Goal: Information Seeking & Learning: Check status

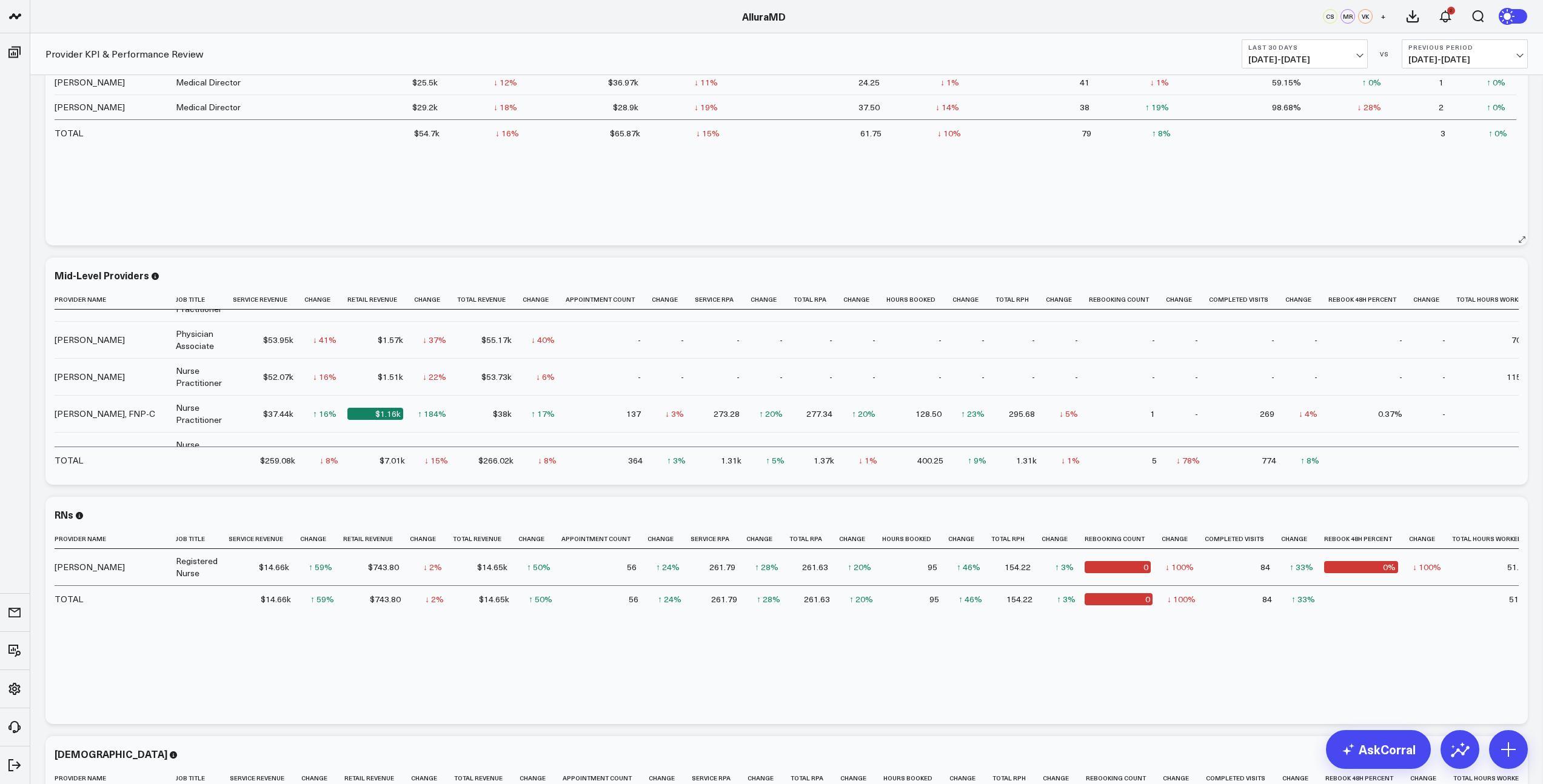
scroll to position [84, 0]
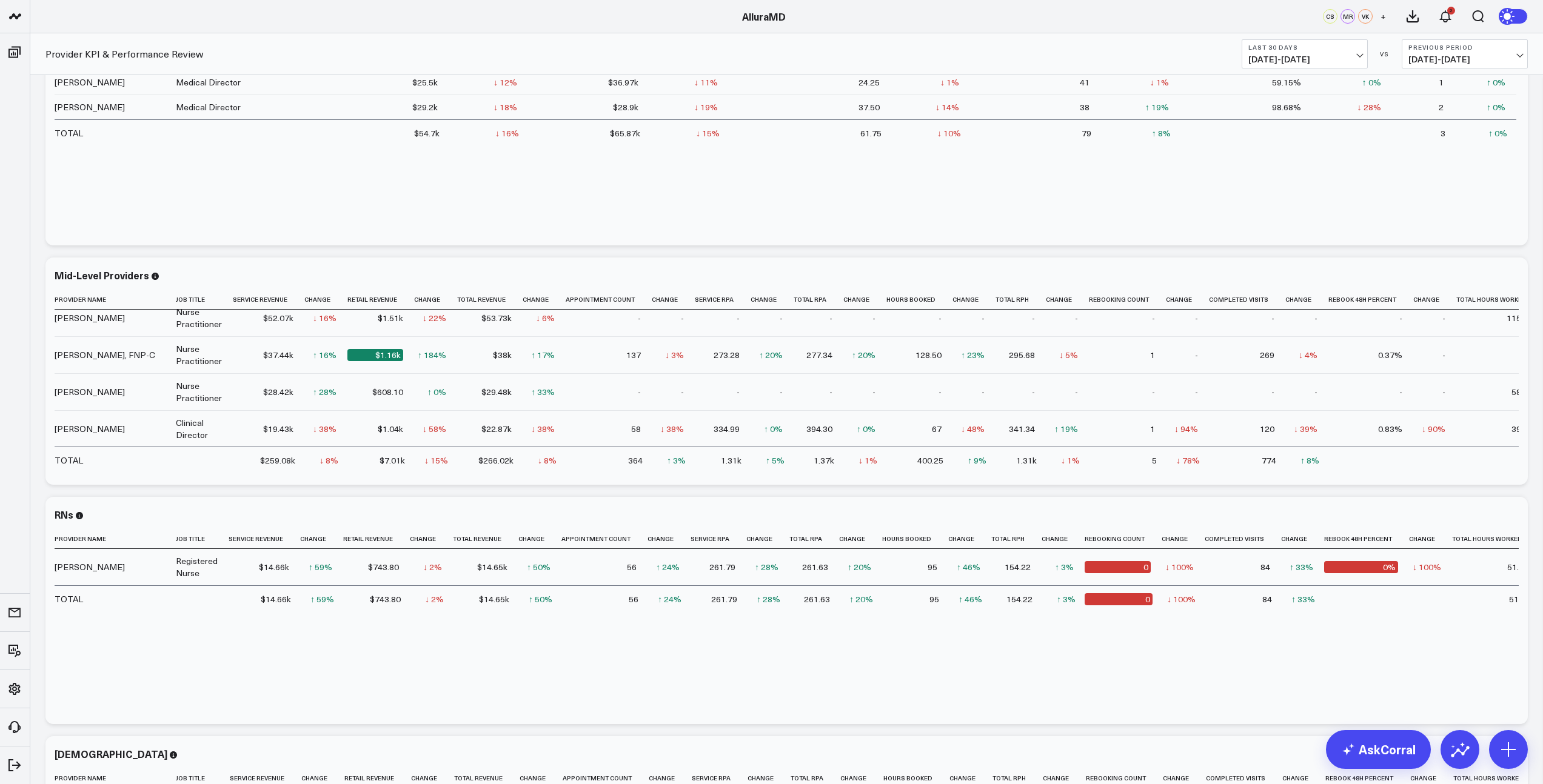
click at [1350, 56] on span "[DATE] - [DATE]" at bounding box center [1304, 60] width 112 height 10
click at [1276, 319] on link "MTD" at bounding box center [1304, 317] width 125 height 23
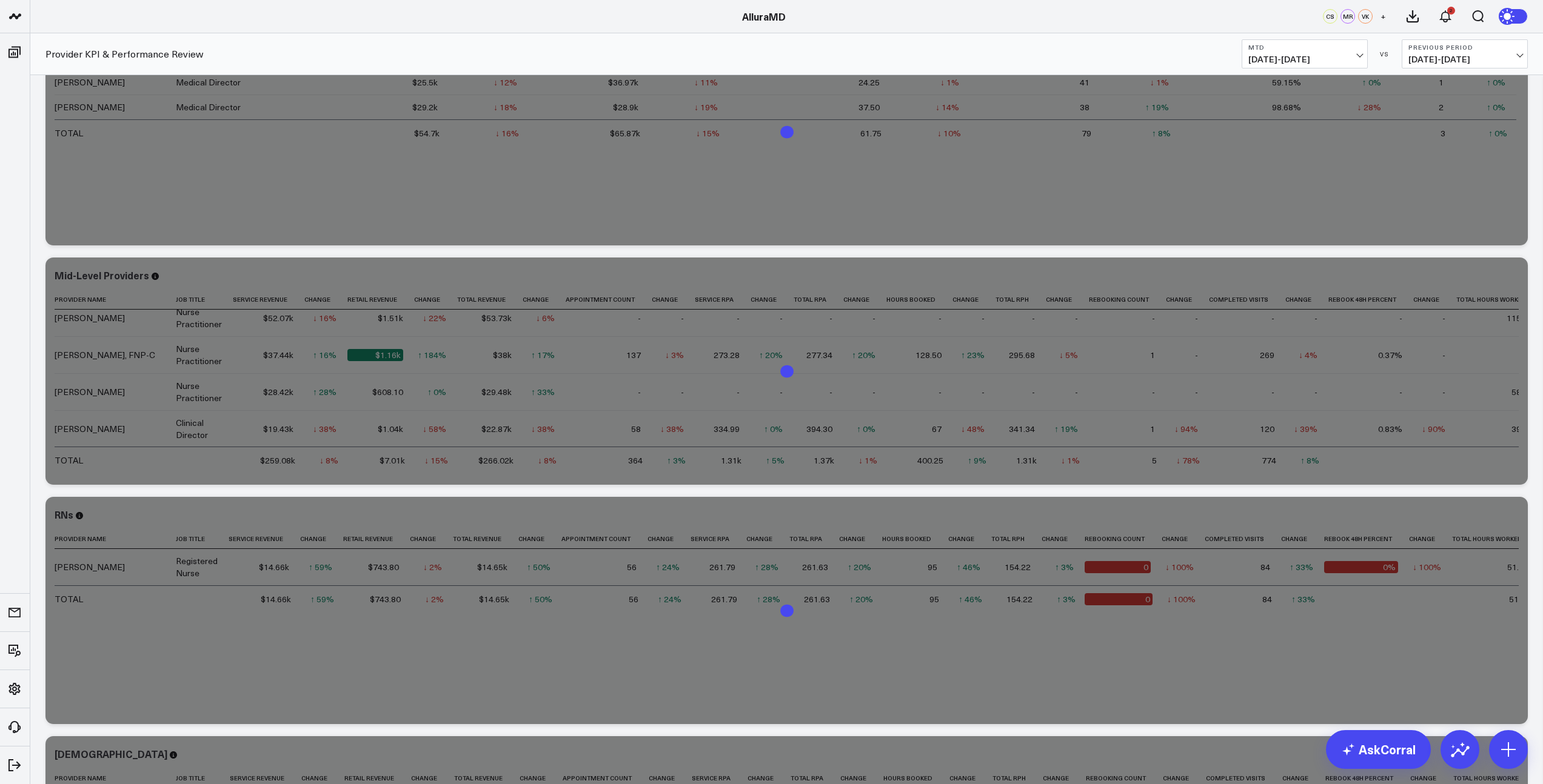
click at [1448, 58] on span "[DATE] - [DATE]" at bounding box center [1464, 60] width 112 height 10
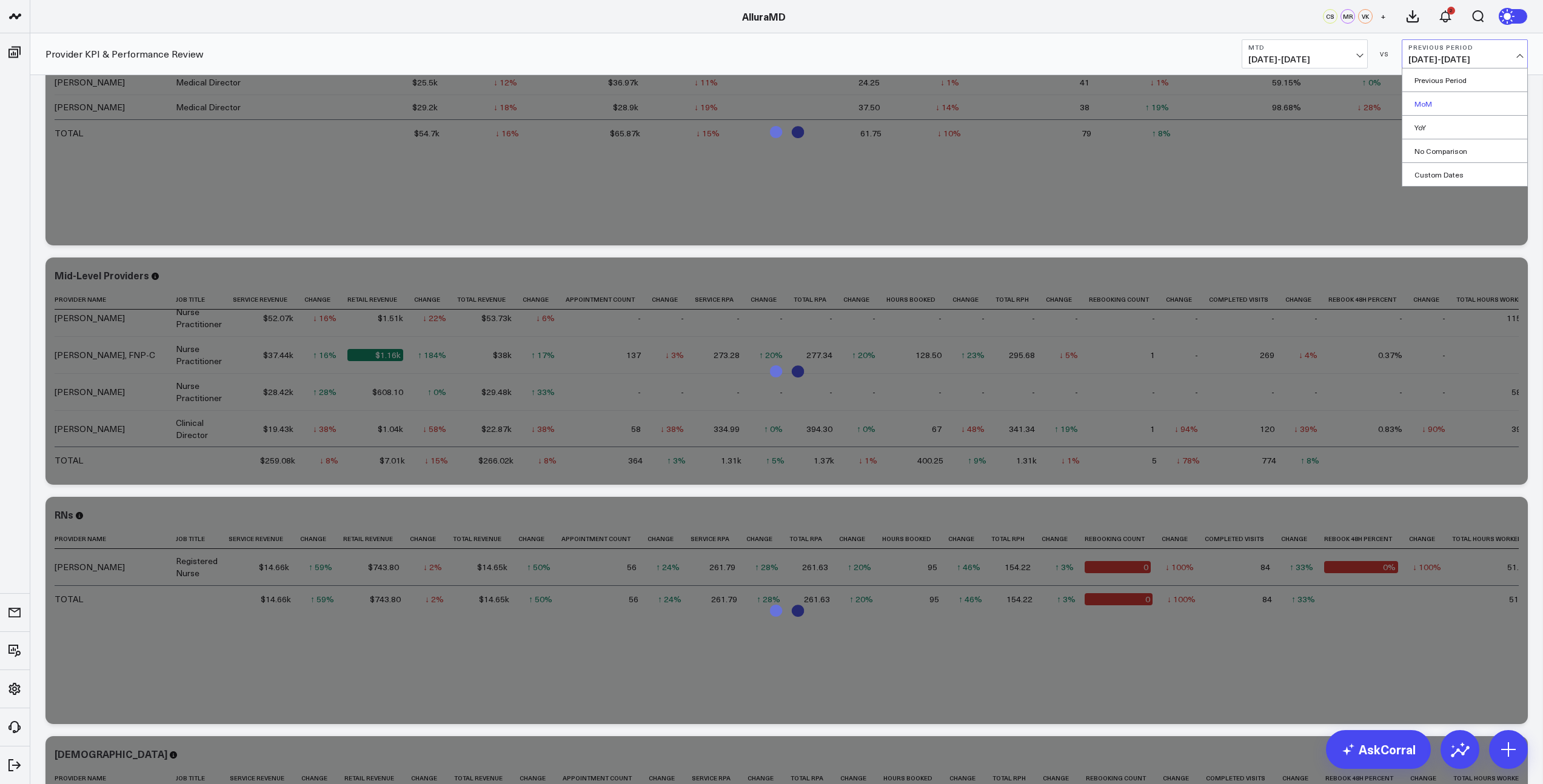
click at [1429, 106] on link "MoM" at bounding box center [1464, 103] width 125 height 23
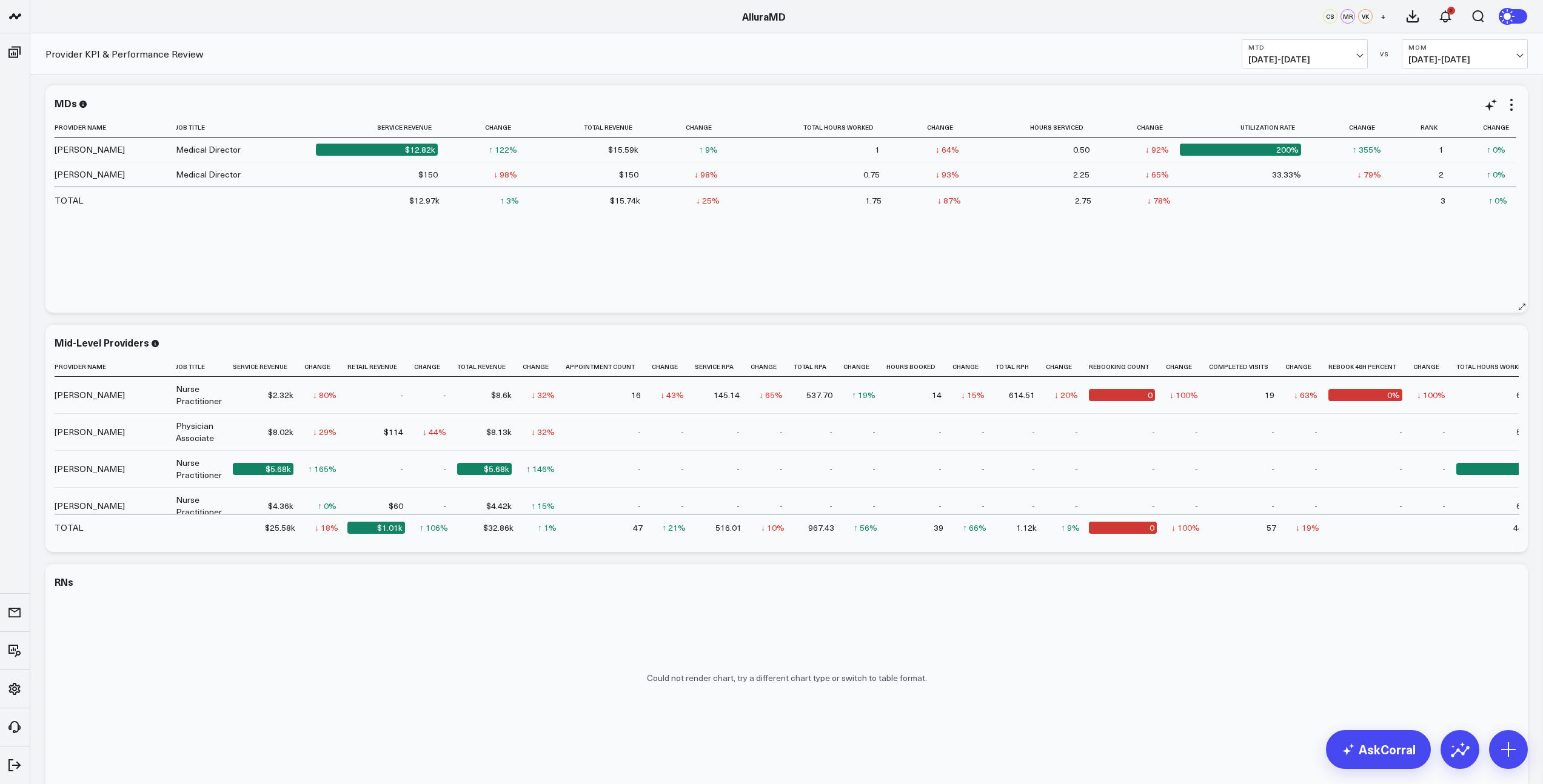
scroll to position [59, 0]
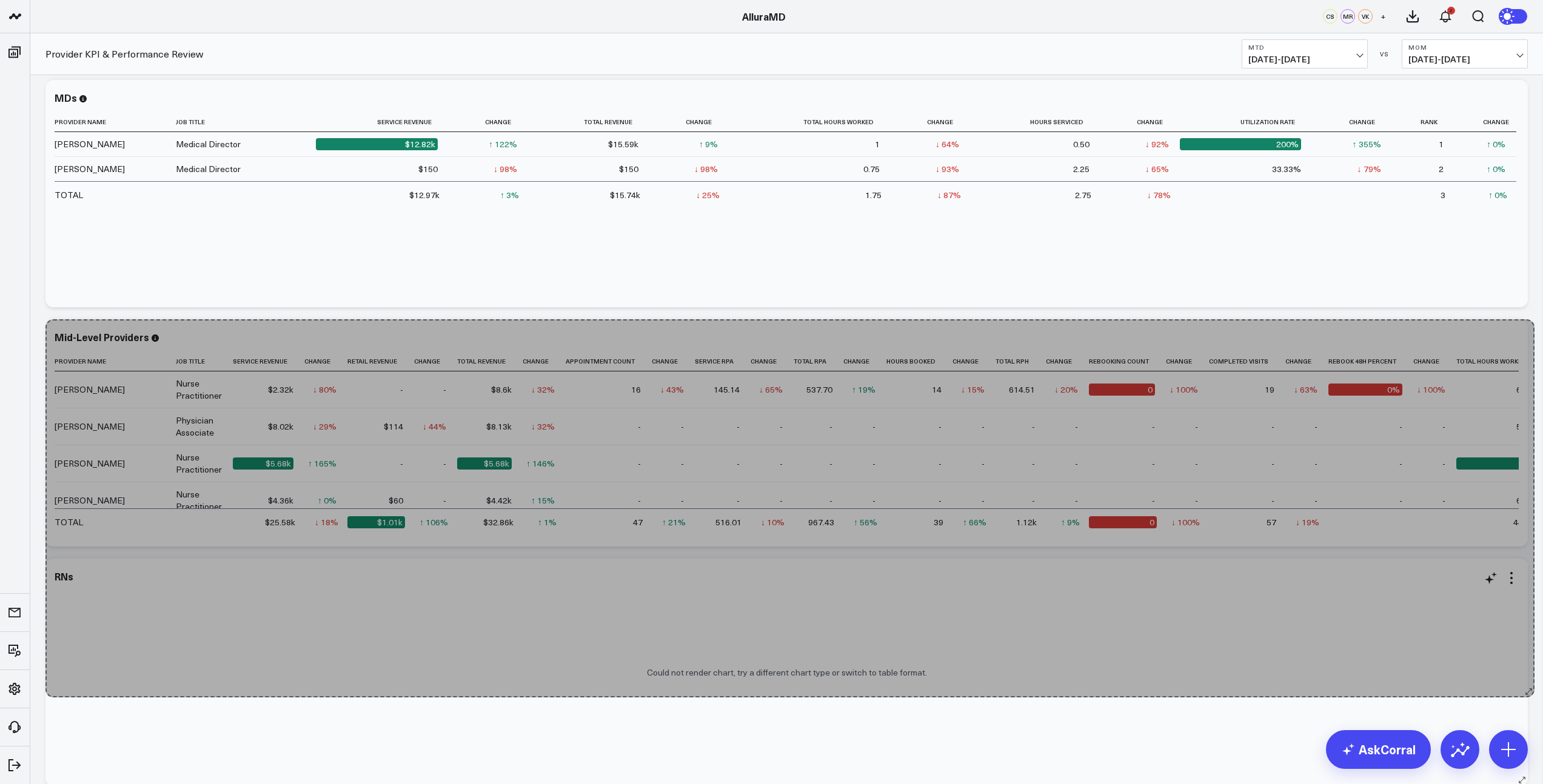
drag, startPoint x: 1520, startPoint y: 541, endPoint x: 1526, endPoint y: 695, distance: 154.1
click at [1526, 695] on div "Modify via AI Copy link to widget Ask support Remove Create linked copy Executi…" at bounding box center [786, 672] width 1494 height 1197
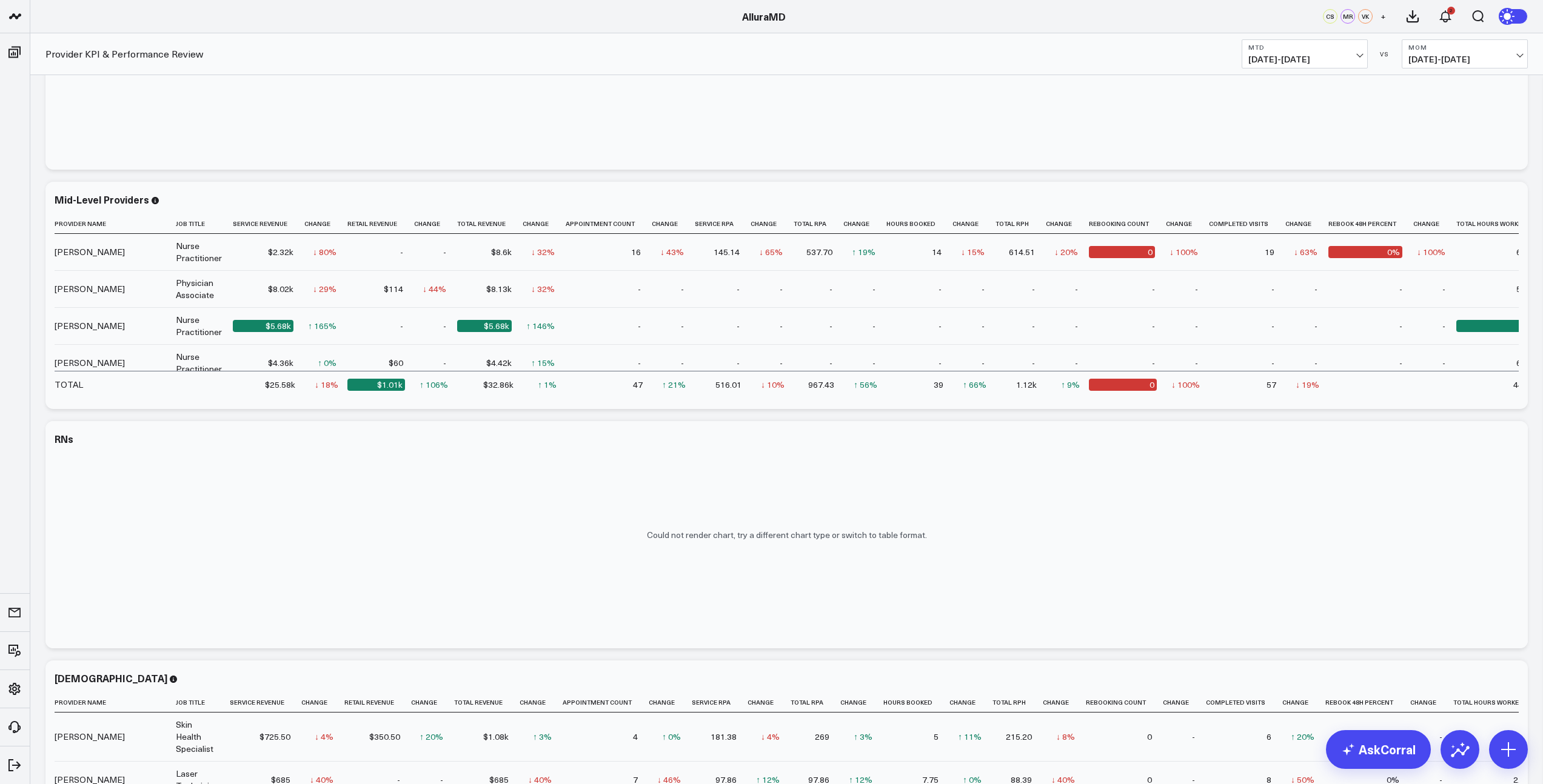
scroll to position [241, 0]
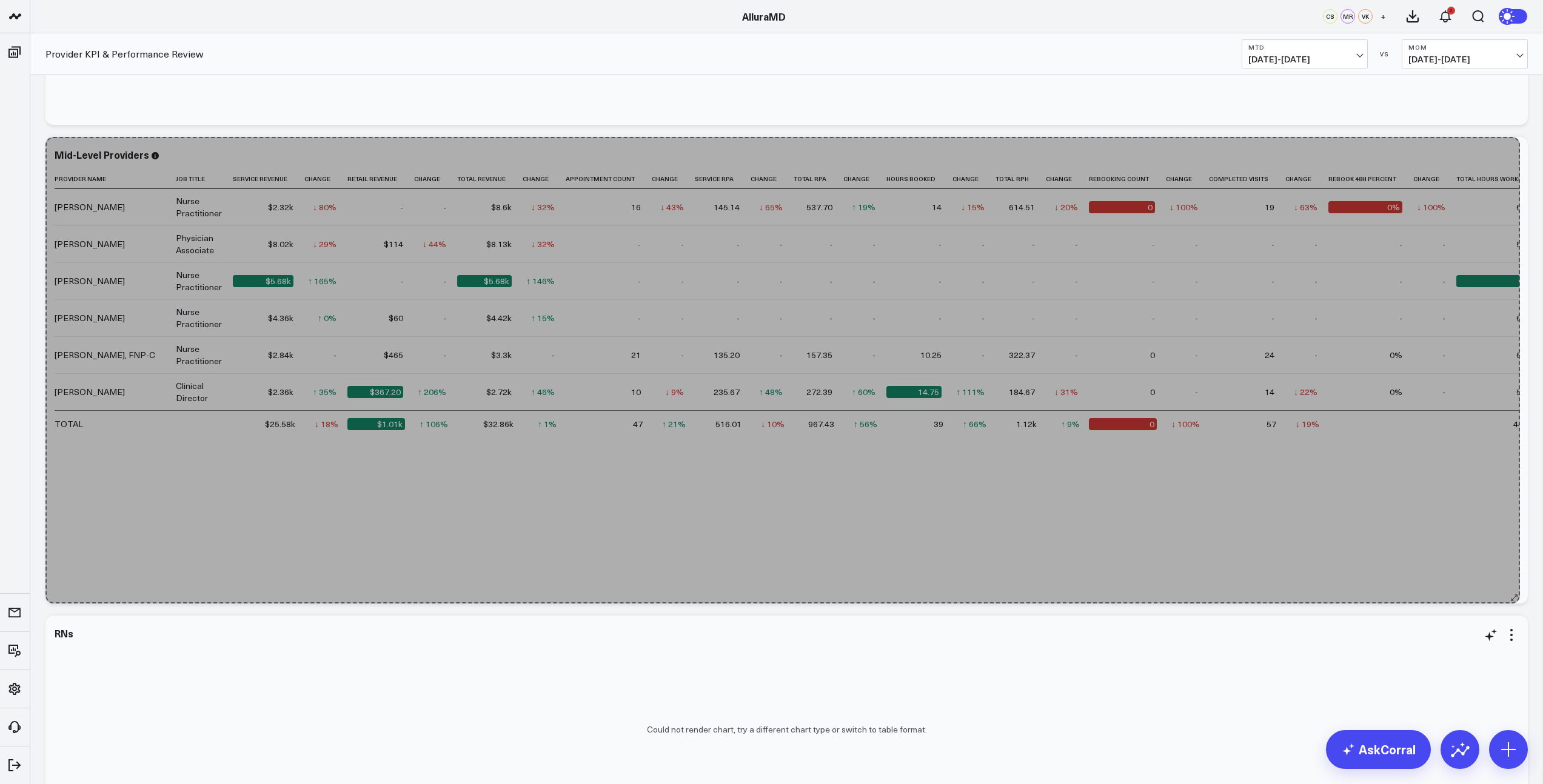
drag, startPoint x: 1517, startPoint y: 358, endPoint x: 1511, endPoint y: 691, distance: 333.1
click at [1511, 691] on div "Modify via AI Copy link to widget Ask support Remove Create linked copy Executi…" at bounding box center [786, 610] width 1494 height 1436
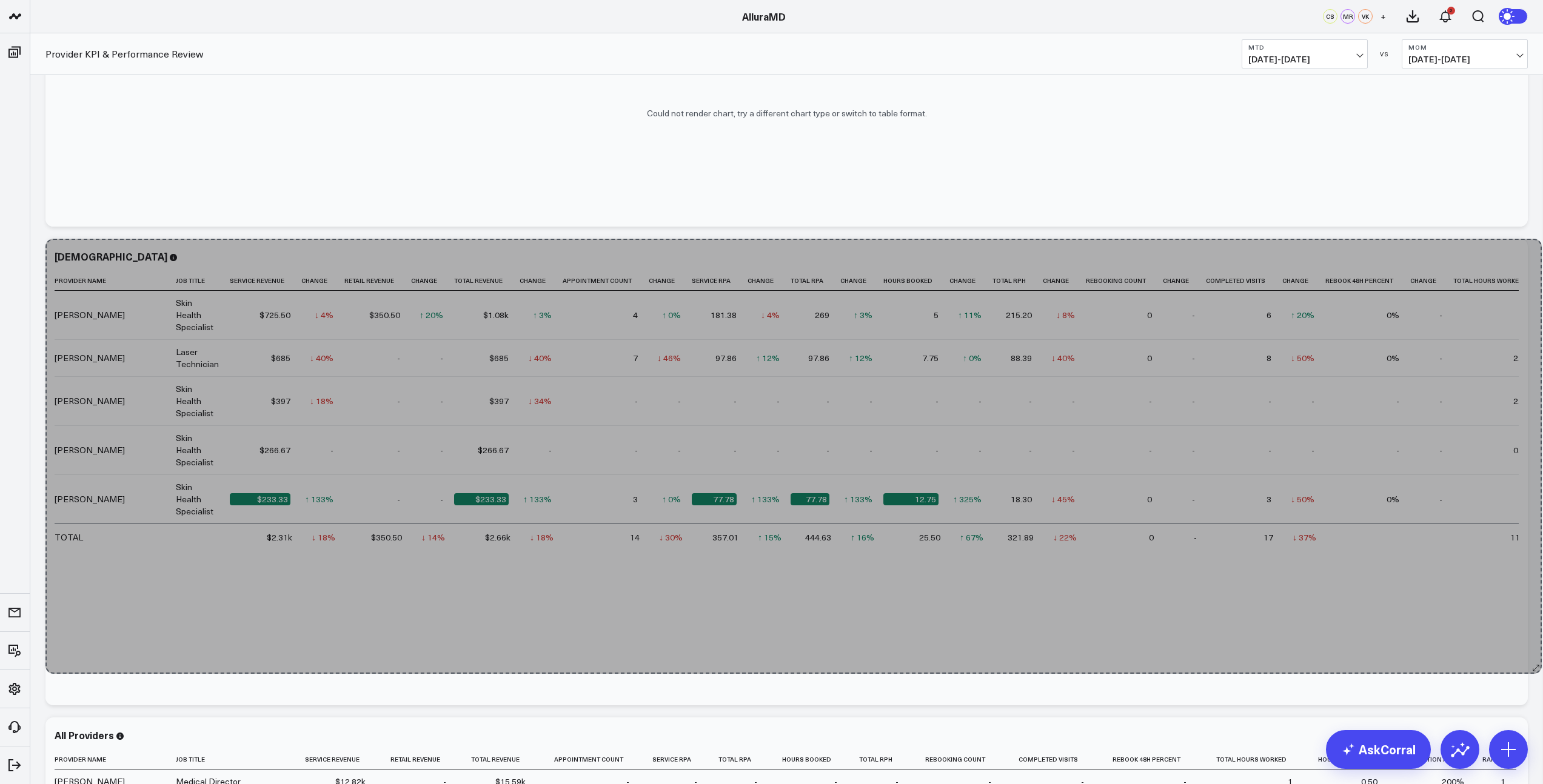
scroll to position [0, 0]
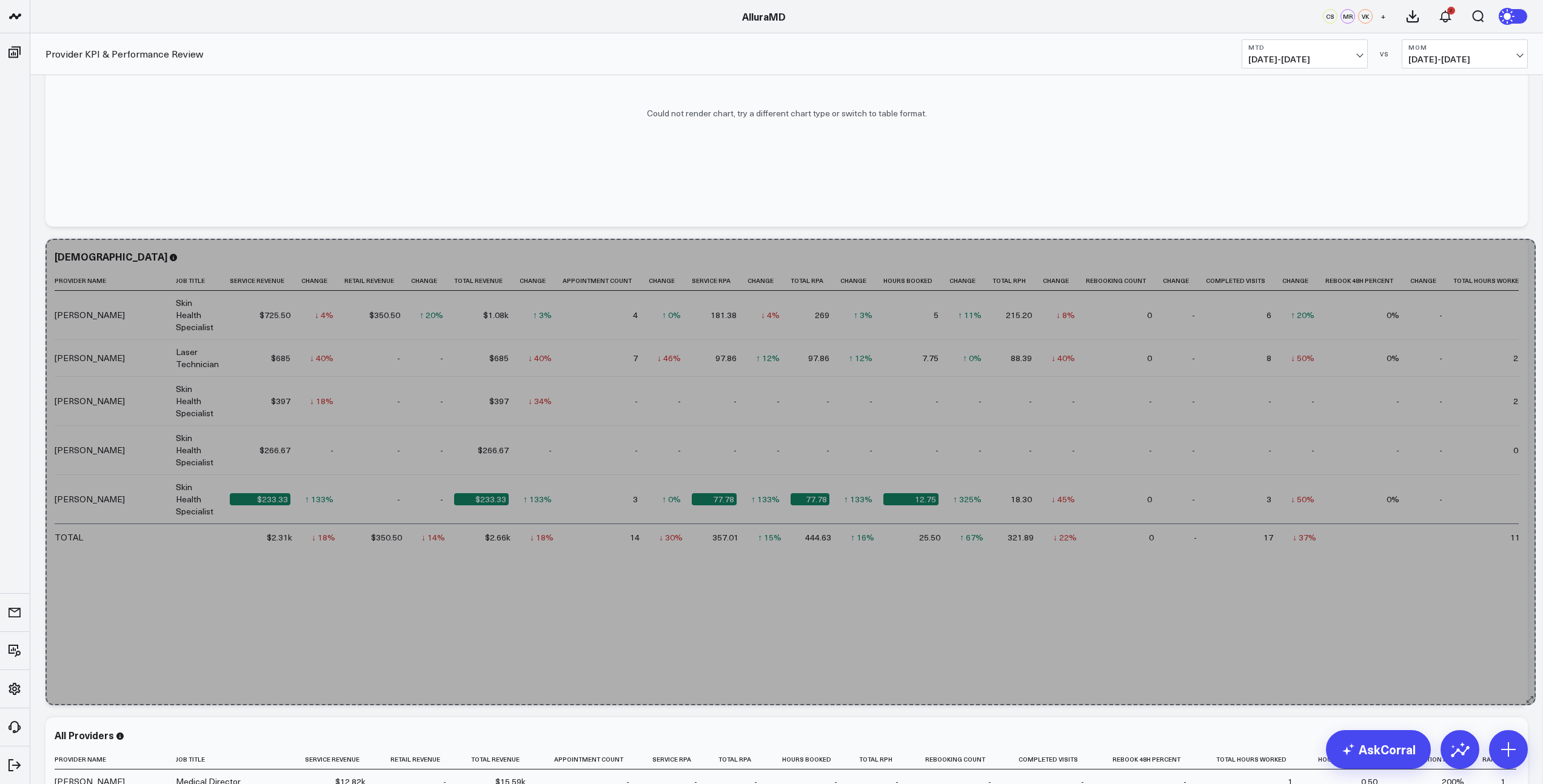
drag, startPoint x: 1522, startPoint y: 458, endPoint x: 1529, endPoint y: 711, distance: 253.1
click at [1529, 713] on div "Modify via AI Copy link to widget Ask support Remove Create linked copy Executi…" at bounding box center [786, 112] width 1494 height 1676
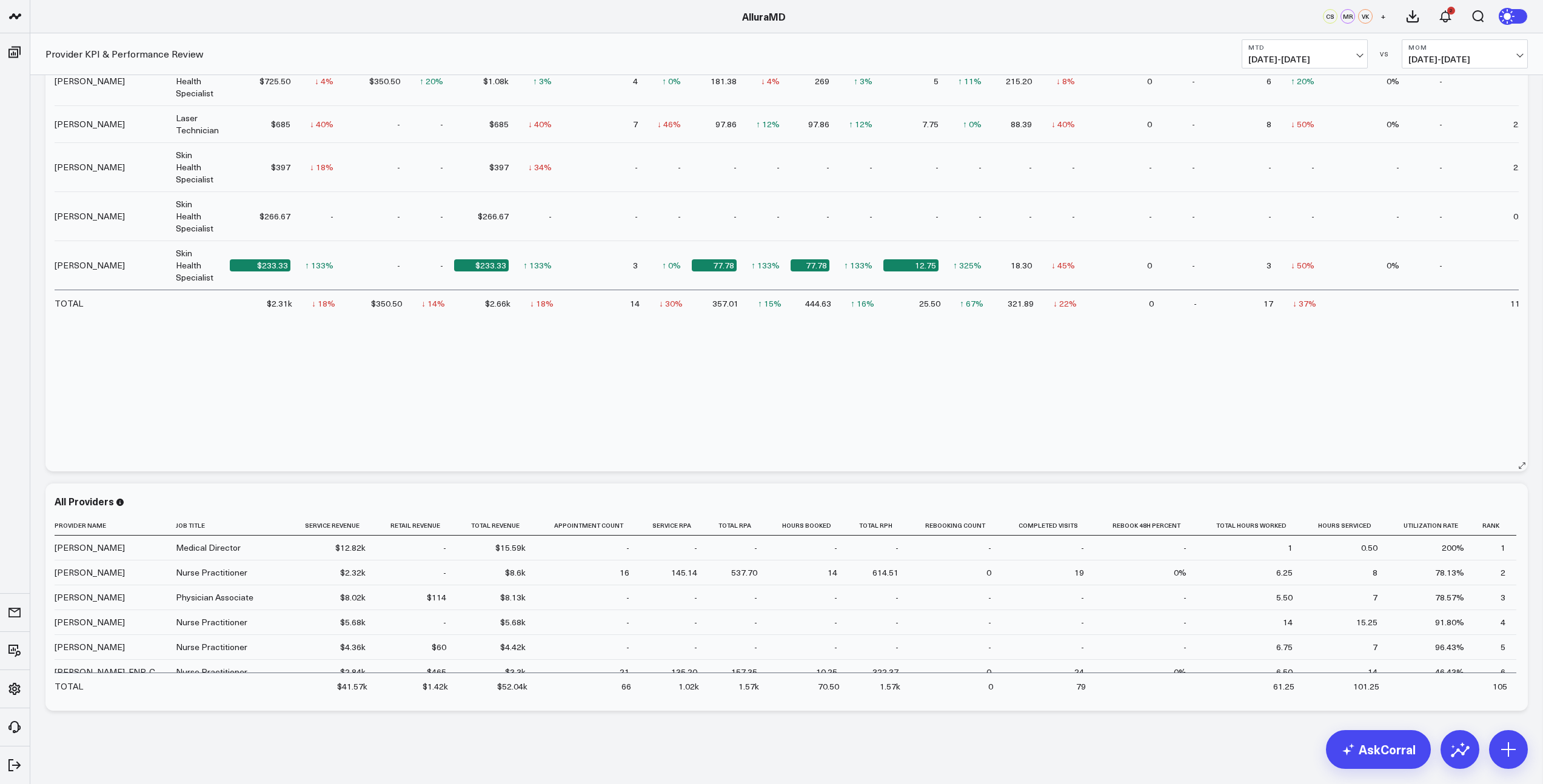
scroll to position [1097, 0]
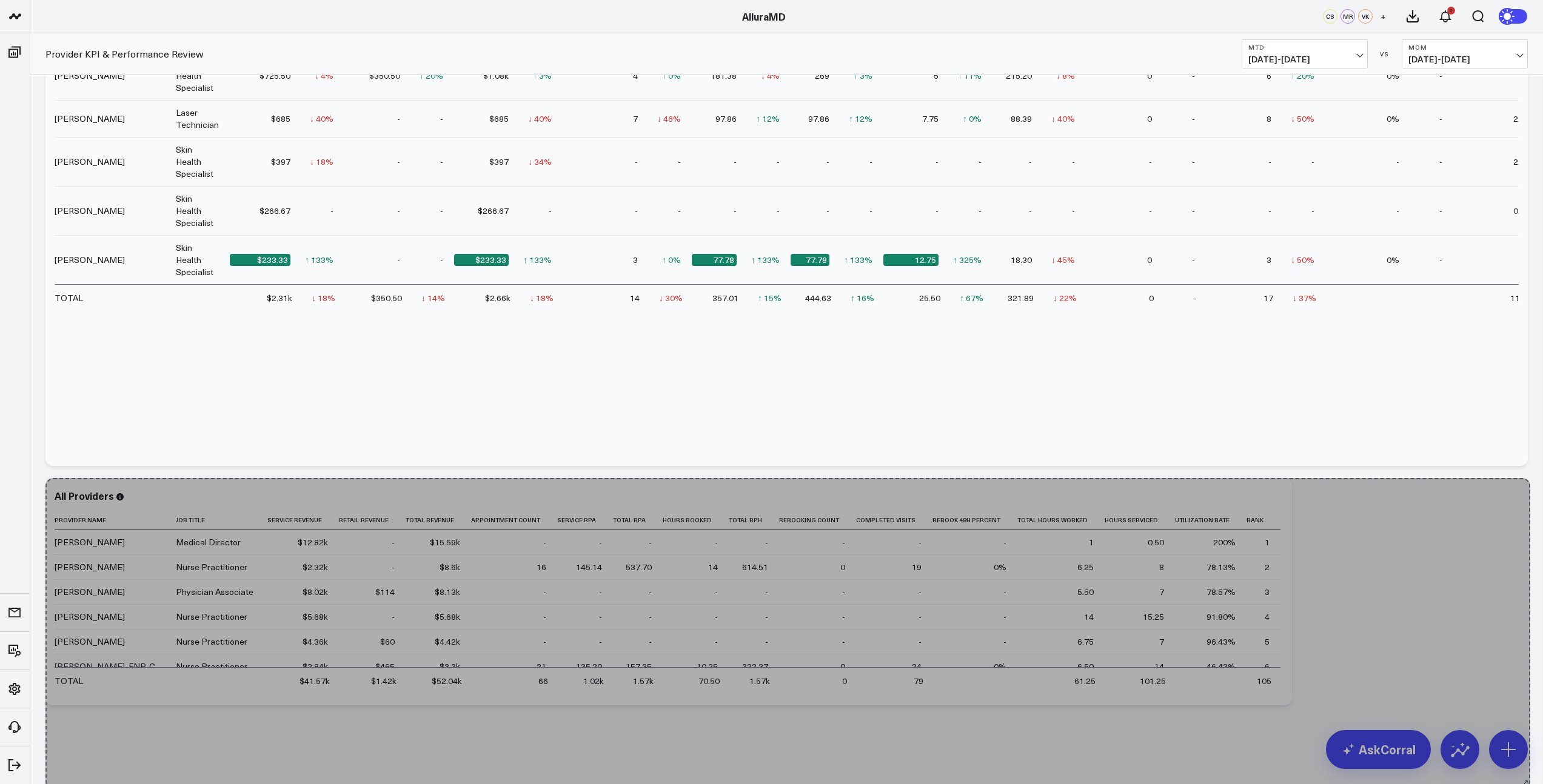
drag, startPoint x: 1522, startPoint y: 699, endPoint x: 1525, endPoint y: 783, distance: 84.1
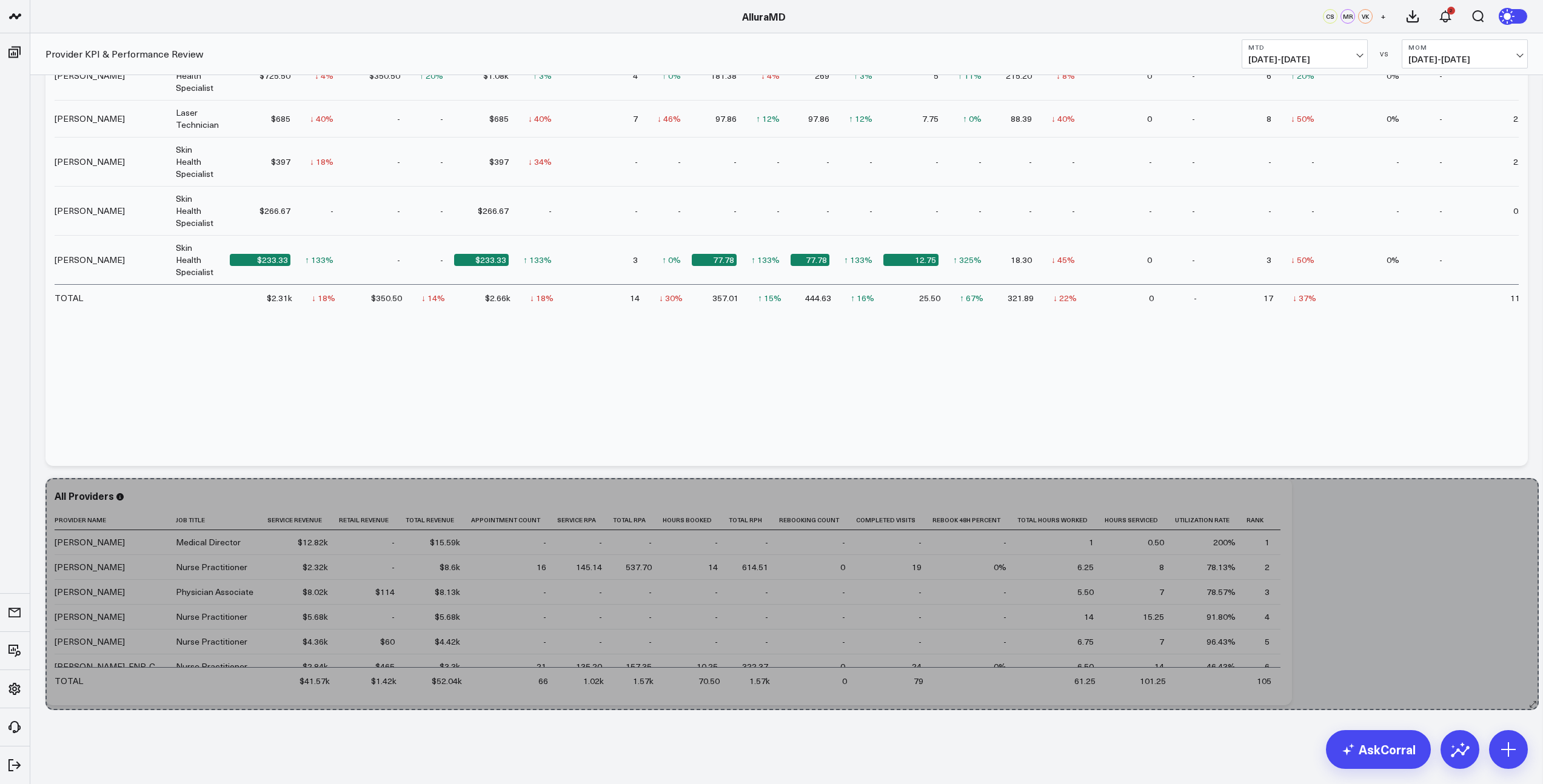
drag, startPoint x: 1273, startPoint y: 696, endPoint x: 1535, endPoint y: 701, distance: 262.0
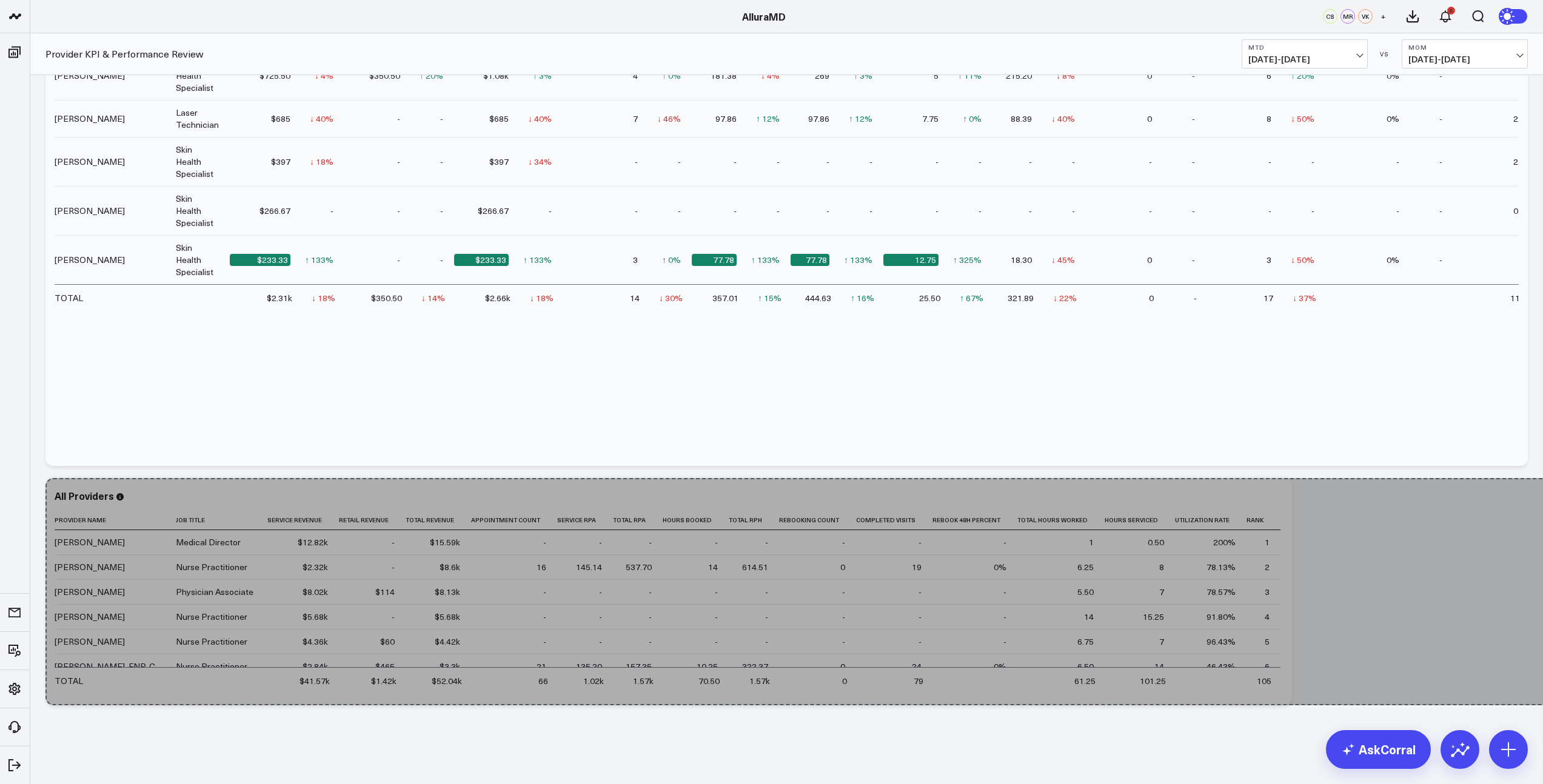
drag, startPoint x: 1270, startPoint y: 702, endPoint x: 1662, endPoint y: 698, distance: 392.0
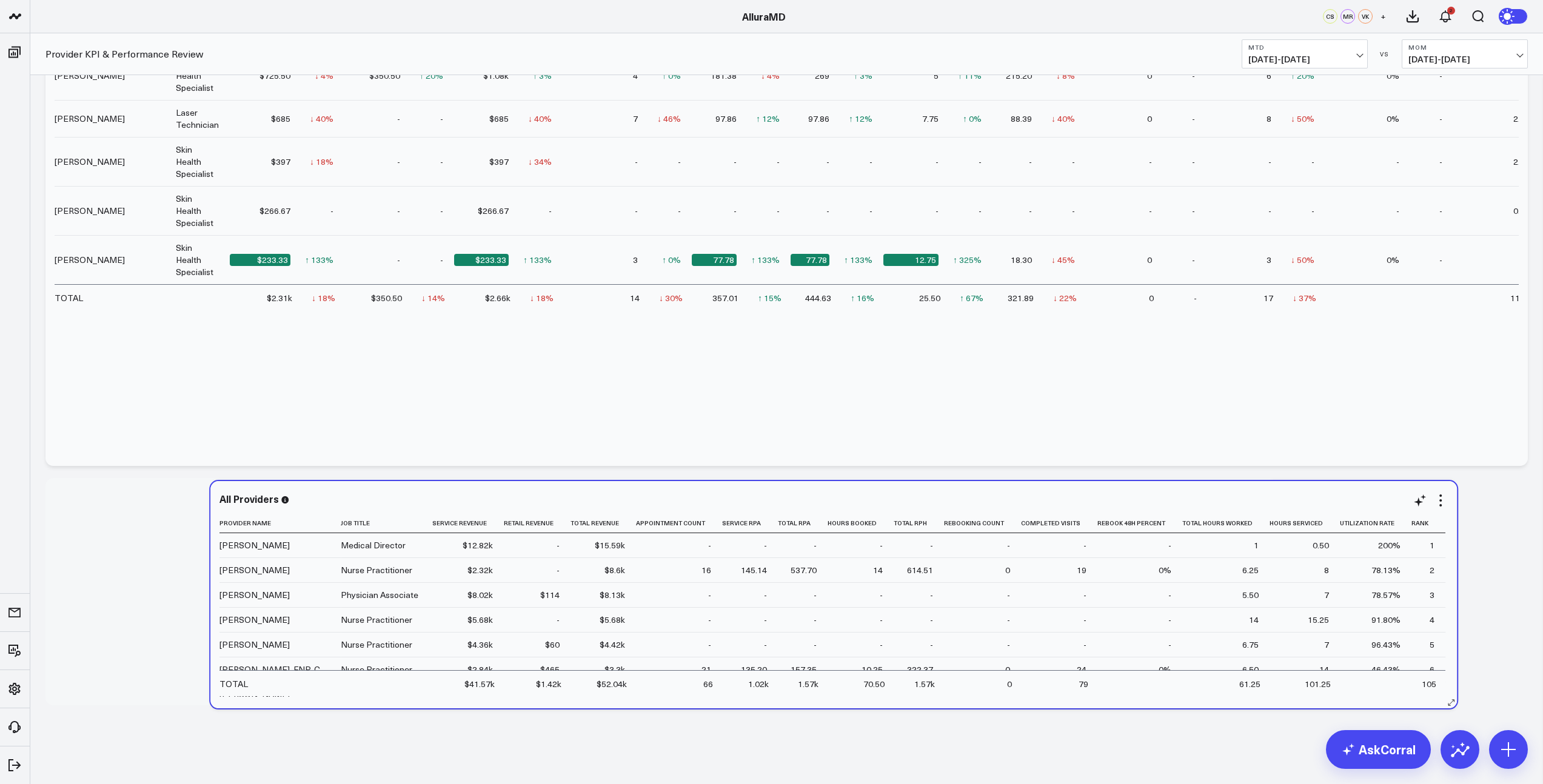
drag, startPoint x: 1206, startPoint y: 693, endPoint x: 1508, endPoint y: 694, distance: 302.0
click at [1411, 694] on td at bounding box center [1375, 683] width 71 height 26
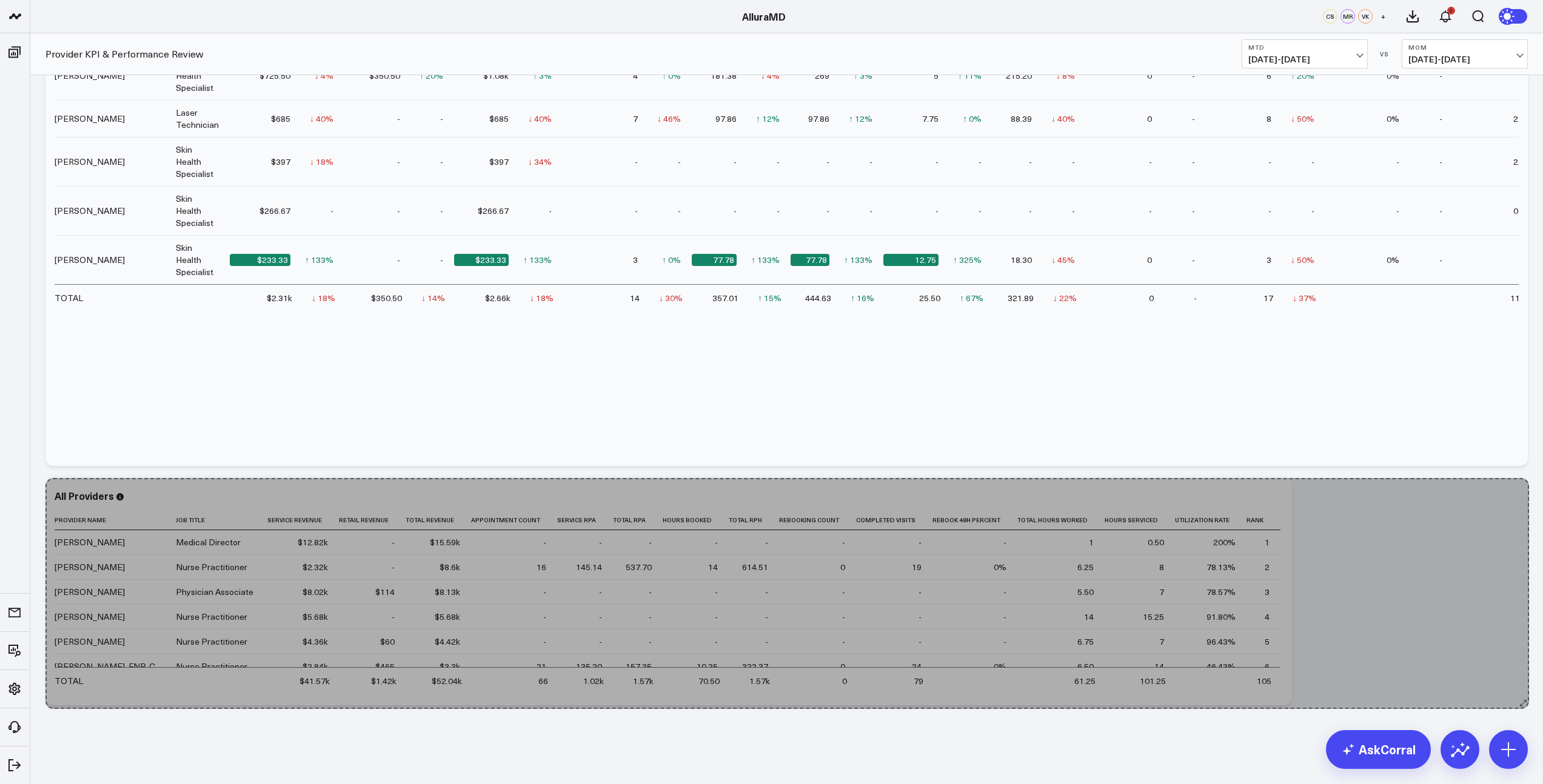
drag, startPoint x: 1270, startPoint y: 698, endPoint x: 1523, endPoint y: 702, distance: 253.0
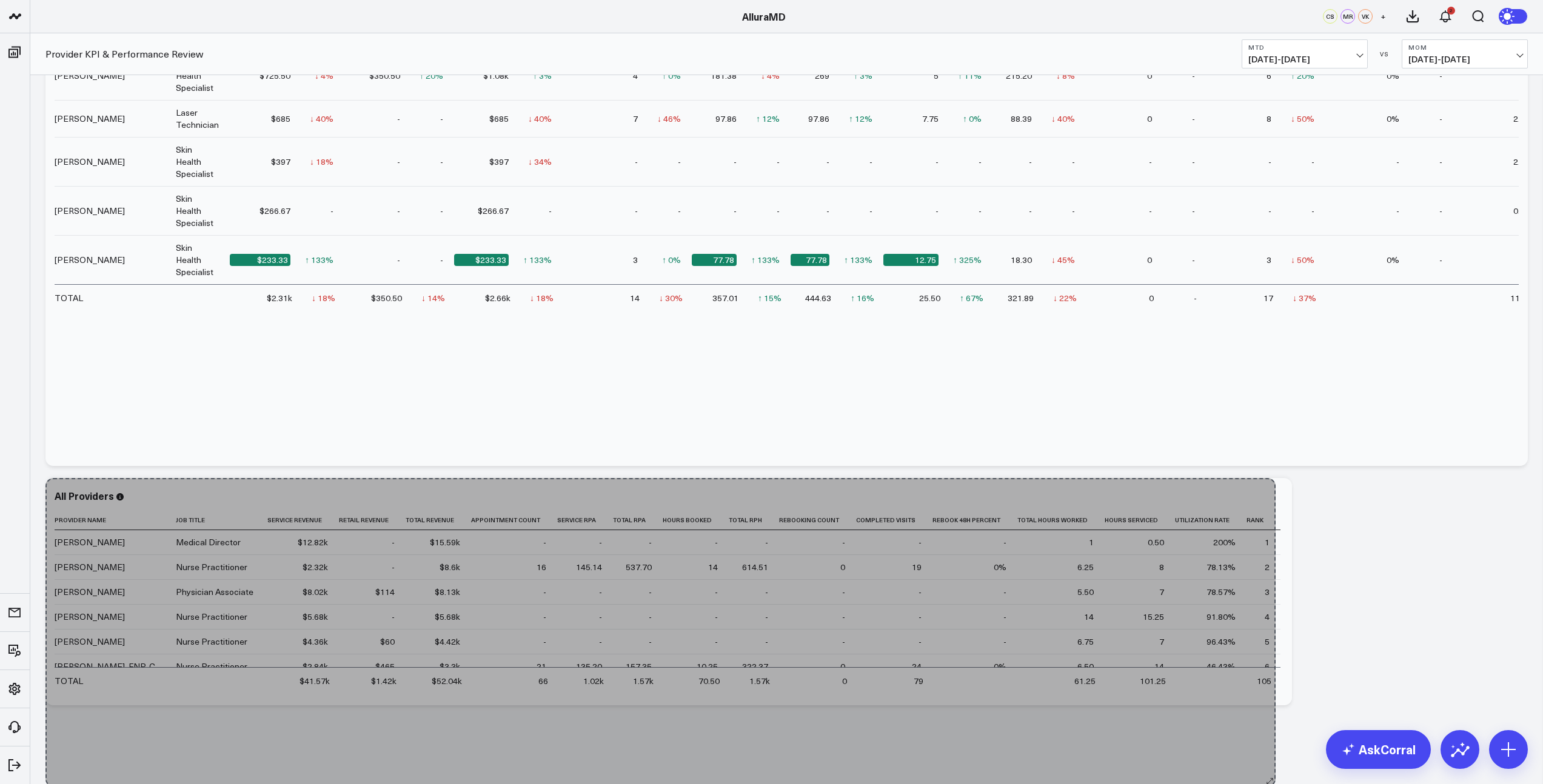
drag, startPoint x: 1268, startPoint y: 702, endPoint x: 1267, endPoint y: 783, distance: 81.0
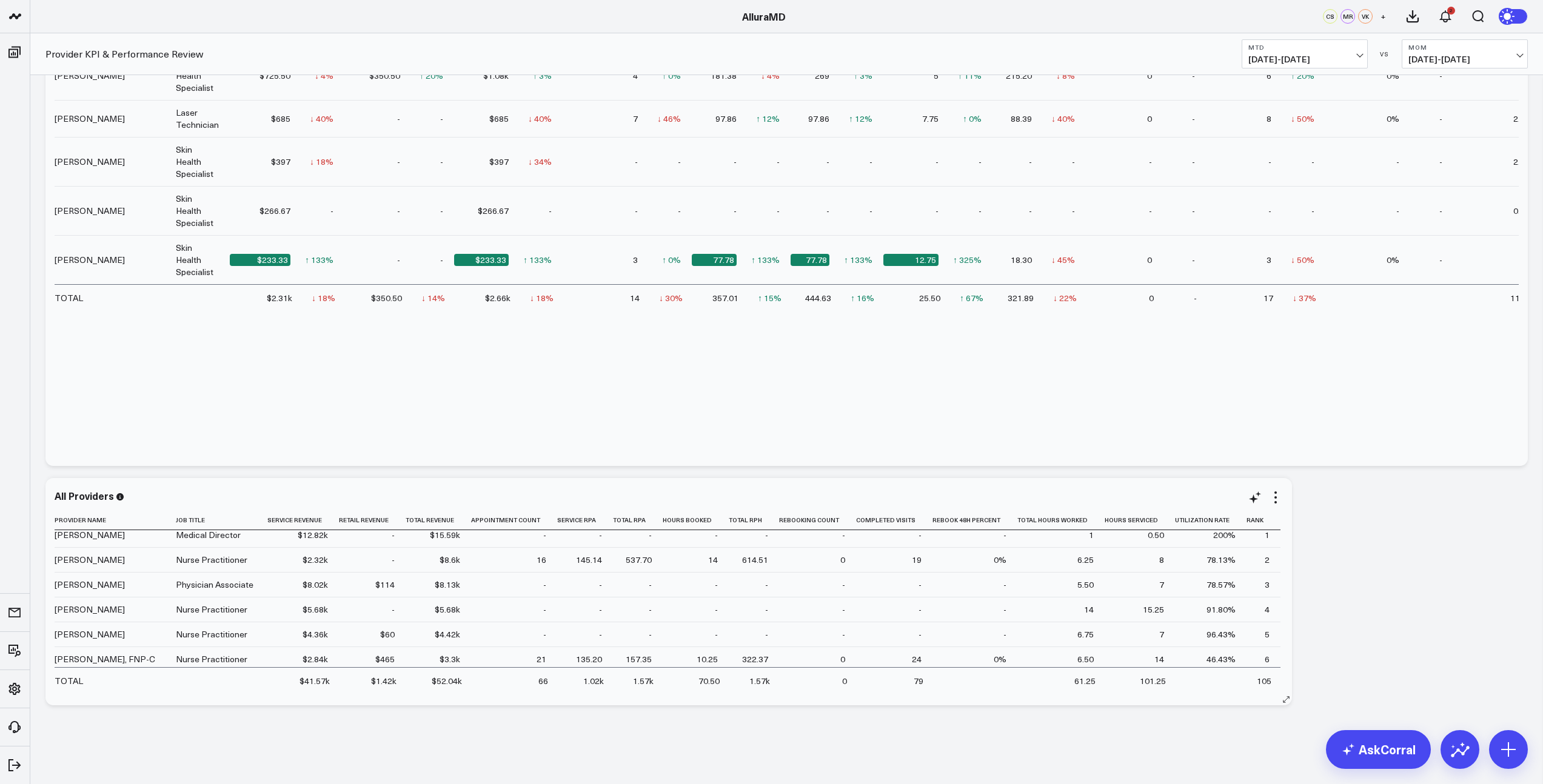
scroll to position [0, 0]
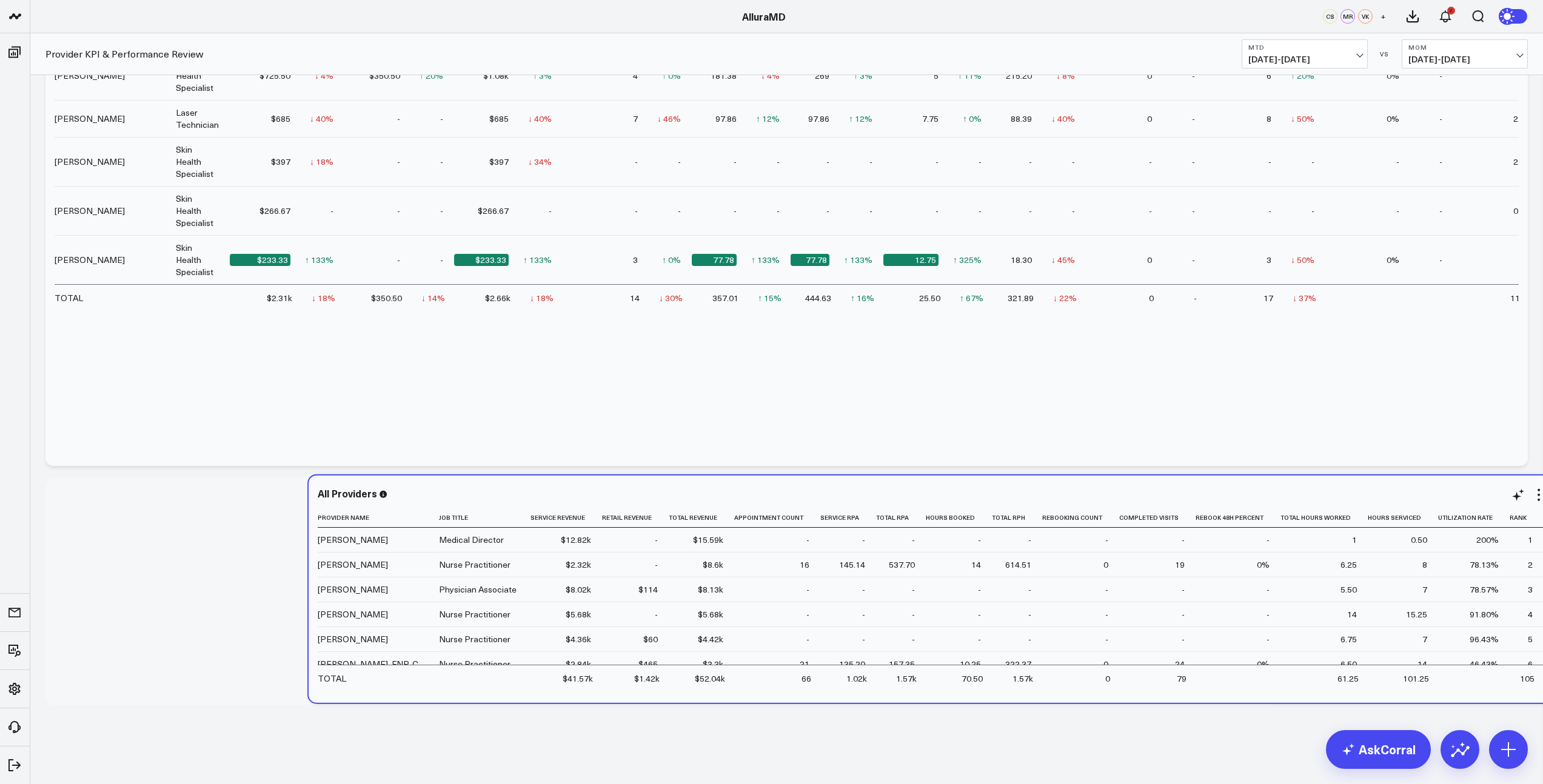
drag, startPoint x: 1275, startPoint y: 557, endPoint x: 1538, endPoint y: 554, distance: 263.0
click at [1538, 554] on div "All Providers Provider Name Job Title Service Revenue Retail Revenue Total Reve…" at bounding box center [932, 589] width 1246 height 228
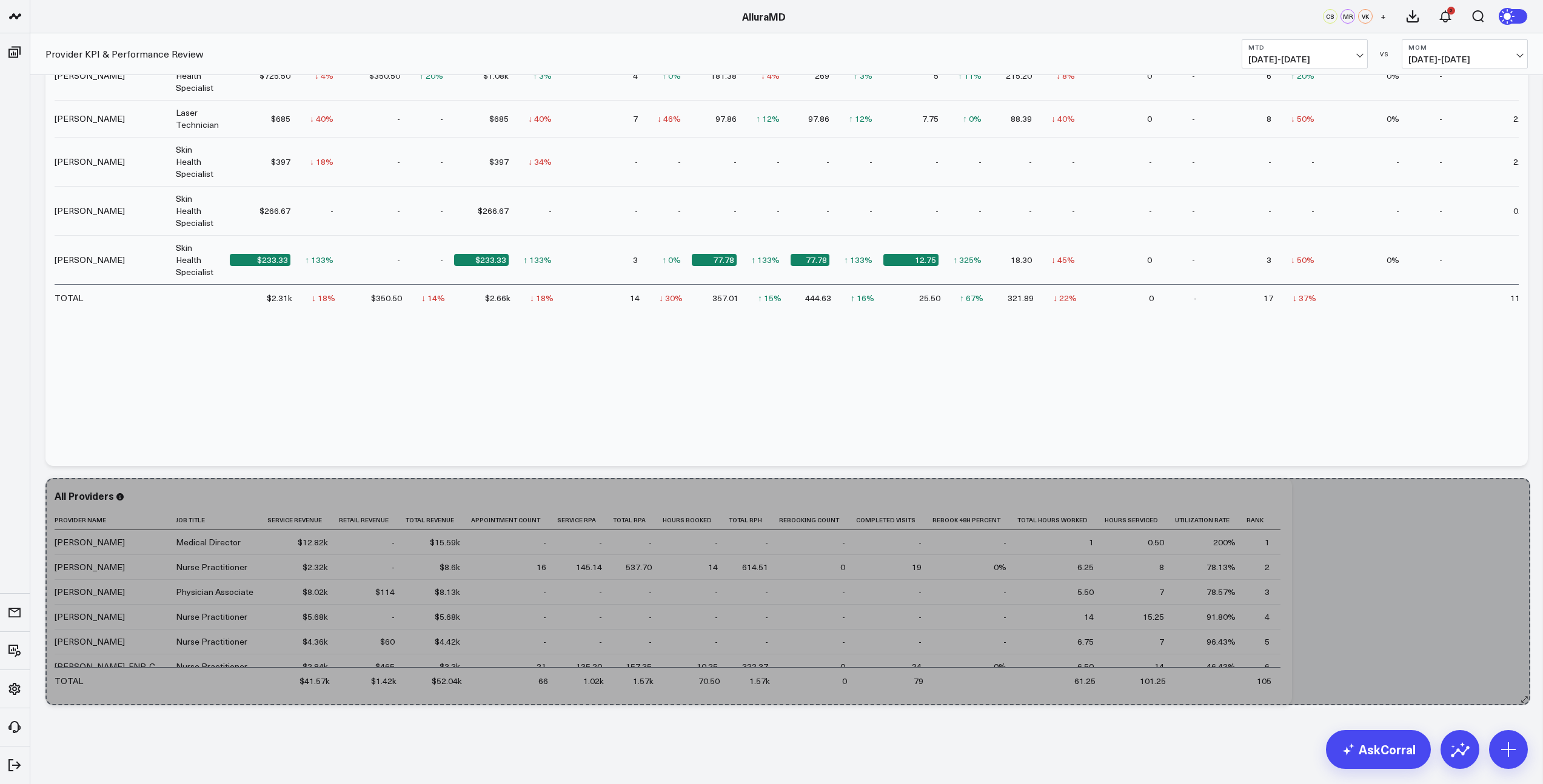
drag, startPoint x: 1271, startPoint y: 701, endPoint x: 1525, endPoint y: 659, distance: 257.4
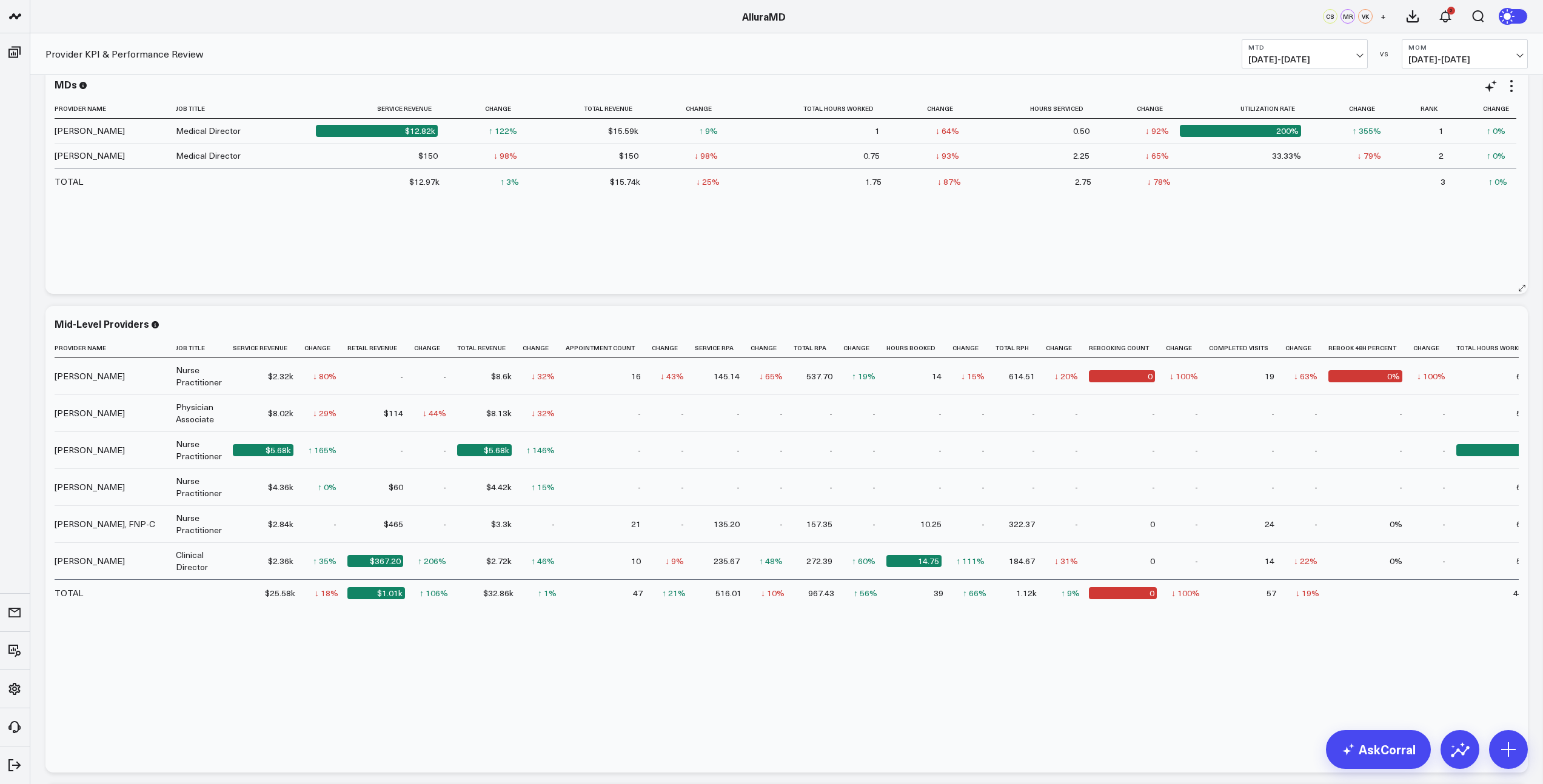
scroll to position [90, 0]
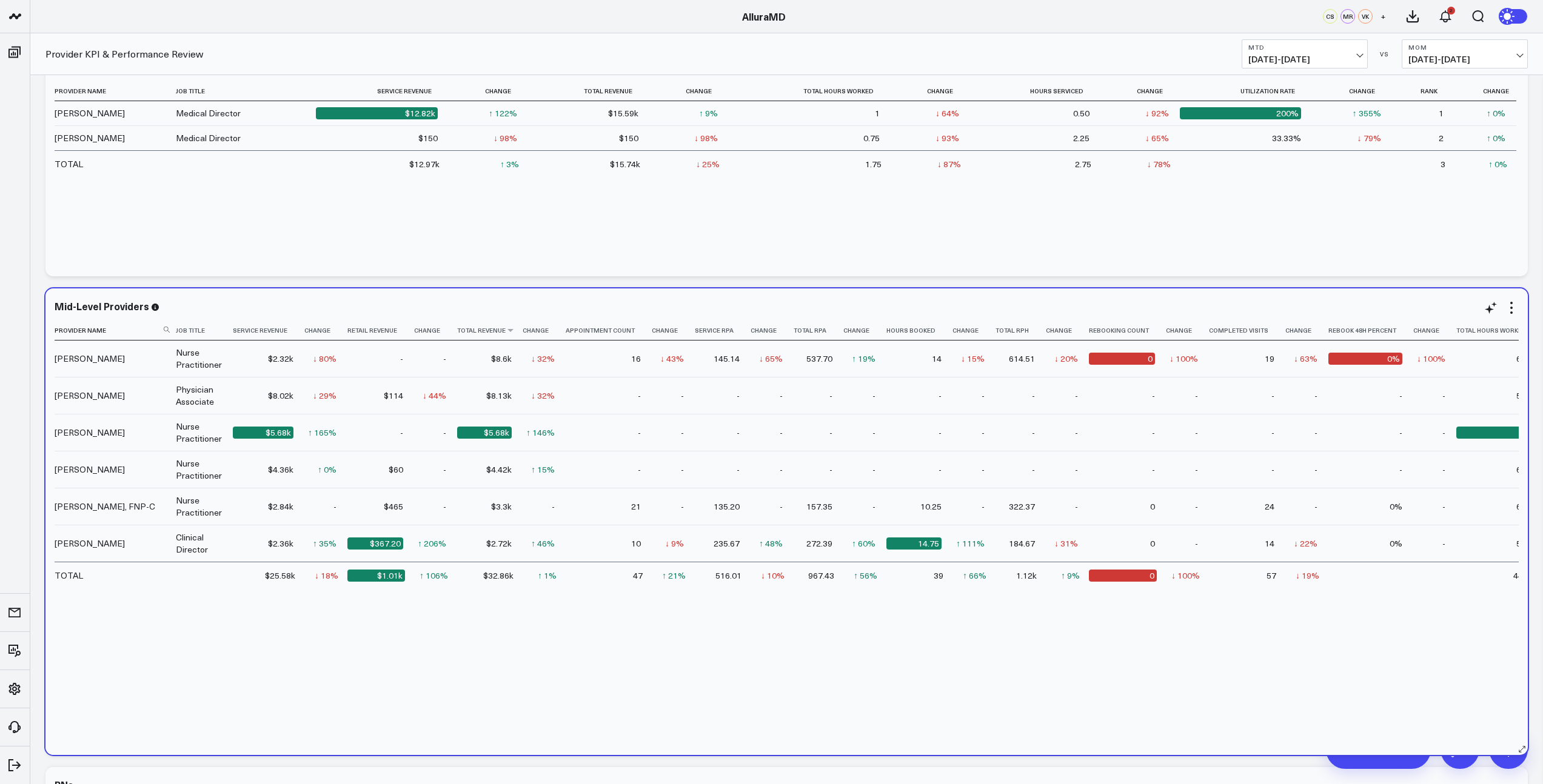
click at [508, 337] on th "Total Revenue" at bounding box center [490, 330] width 66 height 20
click at [504, 338] on th "Total Revenue" at bounding box center [490, 330] width 66 height 20
click at [506, 330] on icon at bounding box center [511, 330] width 10 height 8
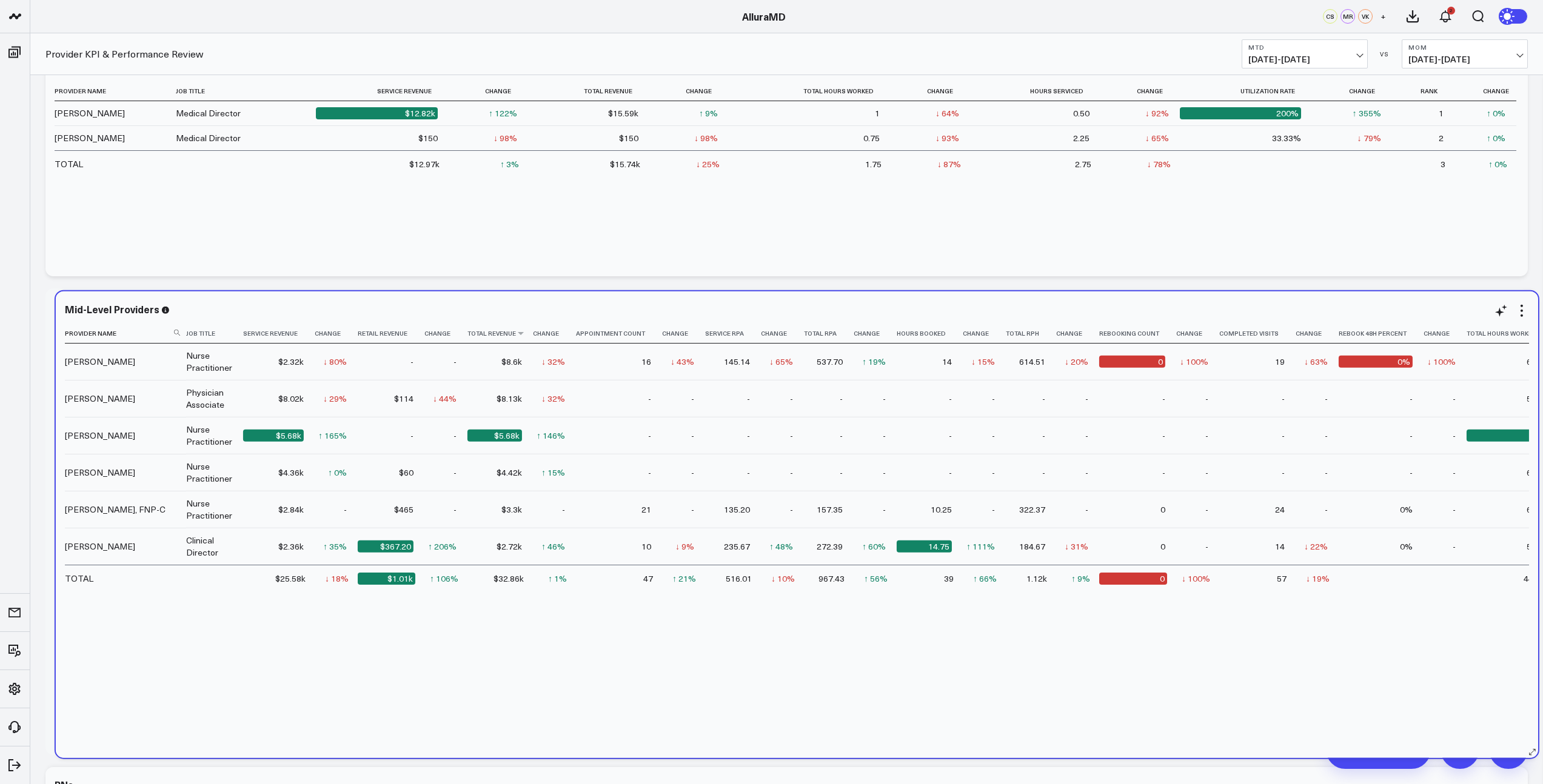
drag, startPoint x: 486, startPoint y: 331, endPoint x: 495, endPoint y: 333, distance: 9.2
click at [495, 333] on th "Total Revenue" at bounding box center [500, 333] width 66 height 20
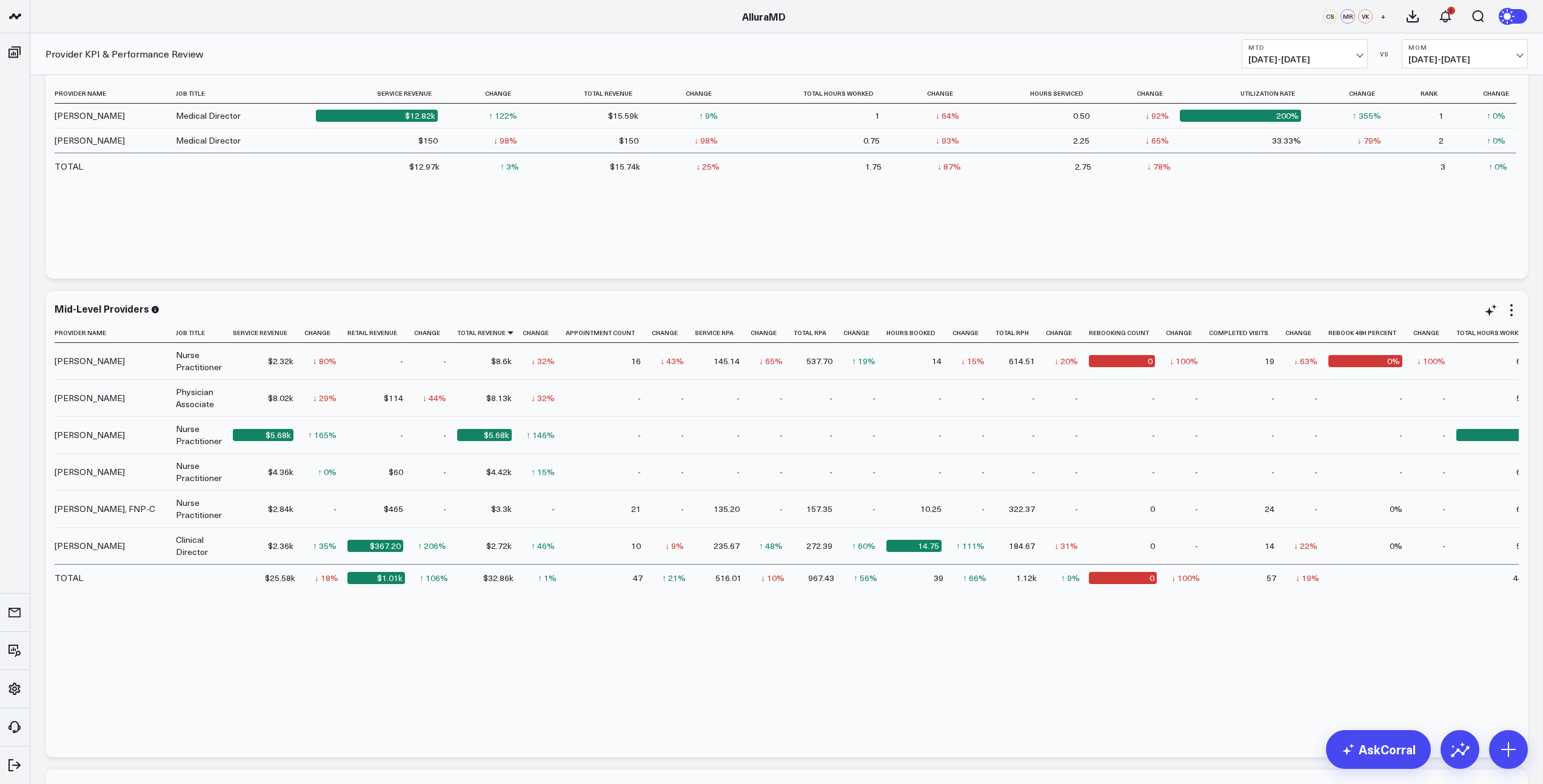
scroll to position [87, 0]
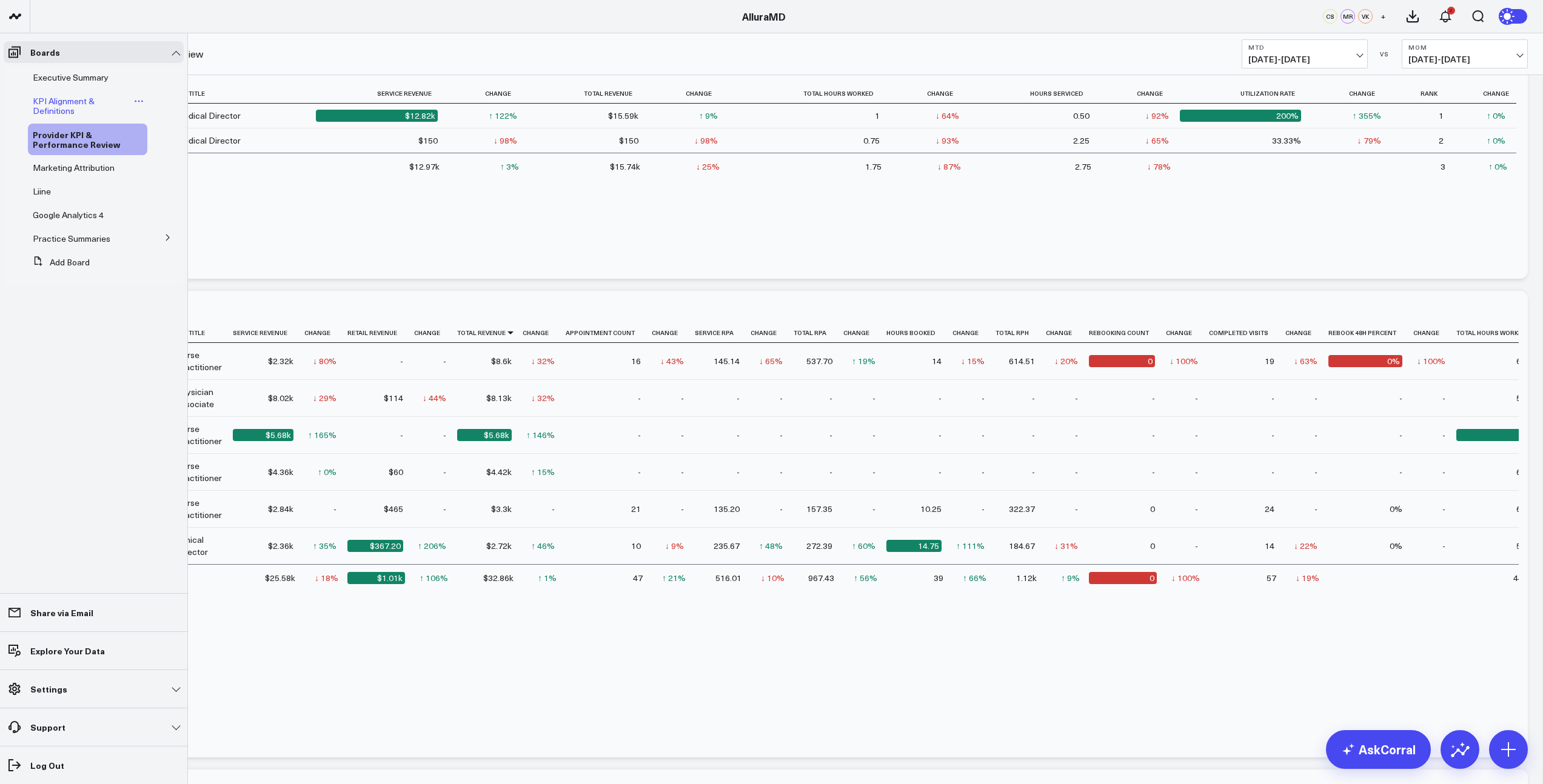
click at [57, 106] on span "KPI Alignment & Definitions" at bounding box center [64, 106] width 62 height 21
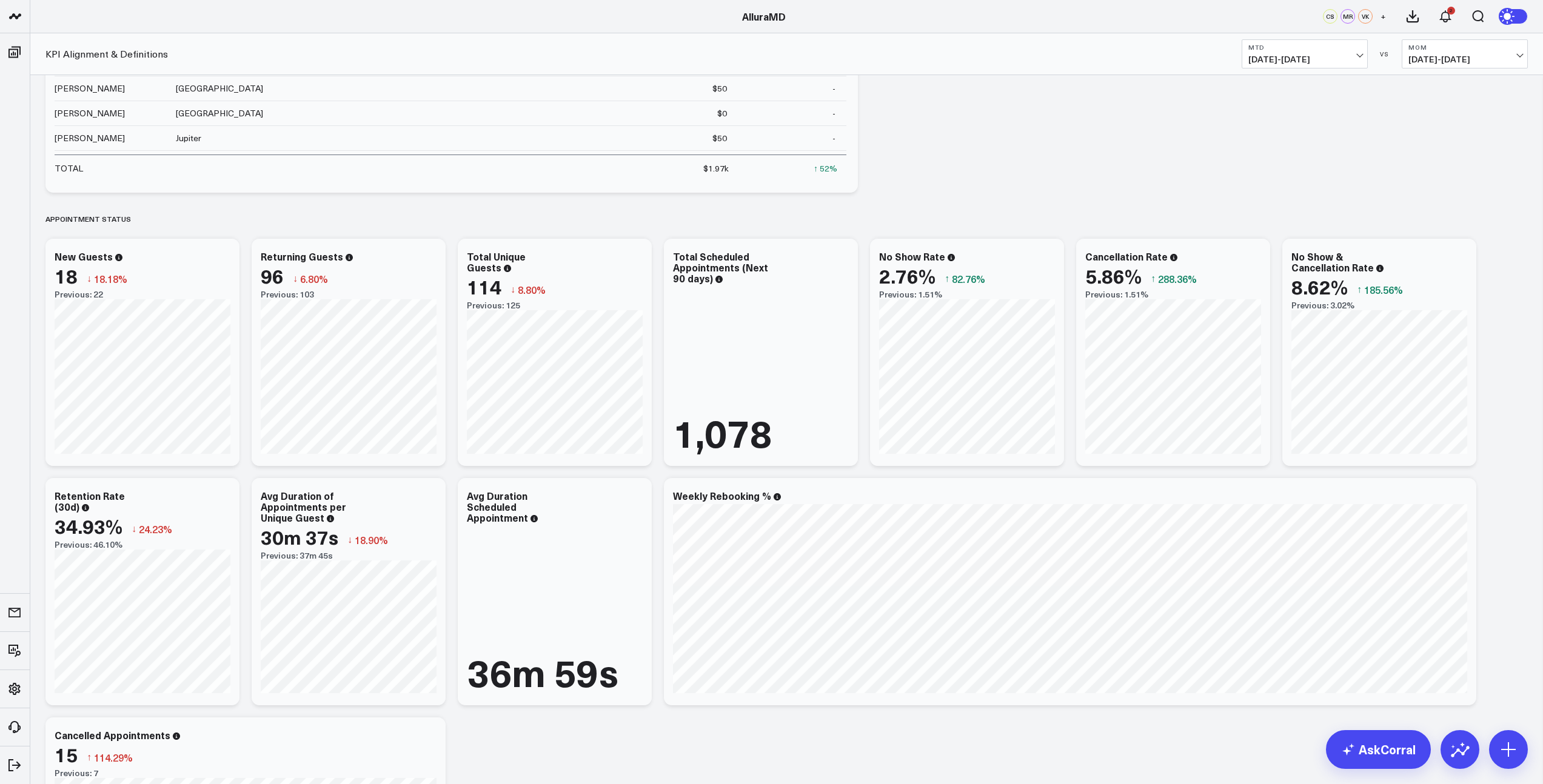
scroll to position [1108, 0]
